Goal: Find specific page/section: Find specific page/section

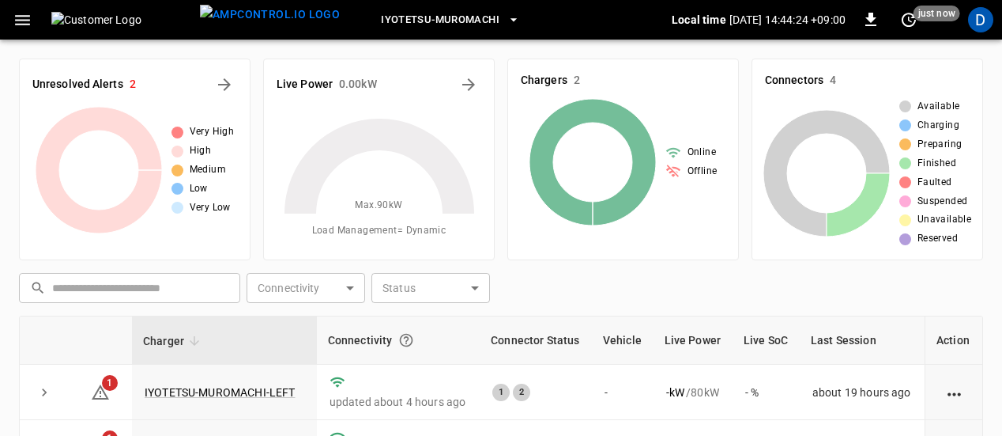
click at [17, 33] on button "button" at bounding box center [22, 20] width 32 height 29
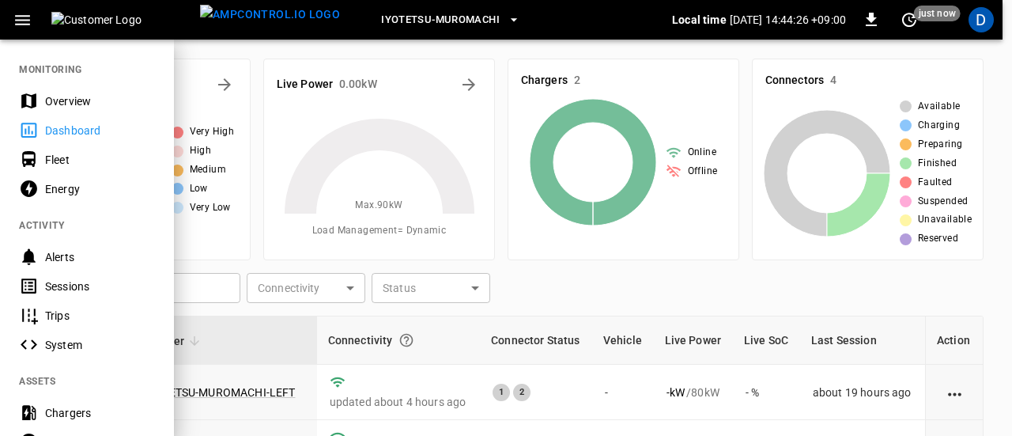
click at [82, 194] on div "Energy" at bounding box center [100, 189] width 110 height 16
